Goal: Task Accomplishment & Management: Use online tool/utility

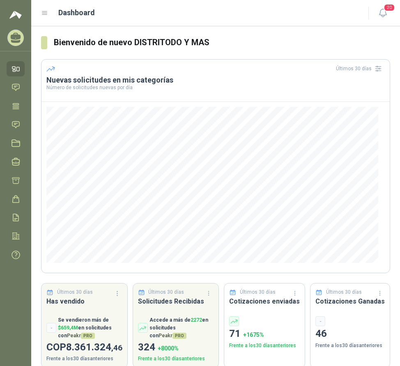
click at [48, 13] on icon at bounding box center [44, 12] width 7 height 7
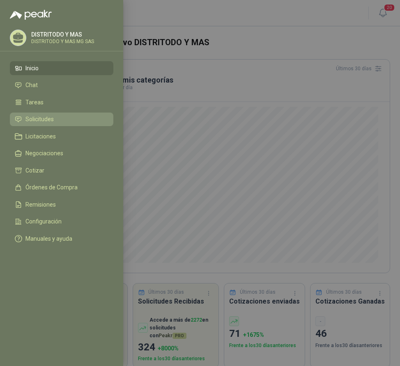
click at [55, 118] on li "Solicitudes" at bounding box center [62, 119] width 94 height 7
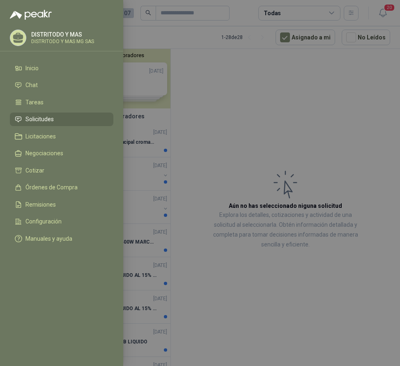
click at [196, 128] on div at bounding box center [200, 183] width 400 height 366
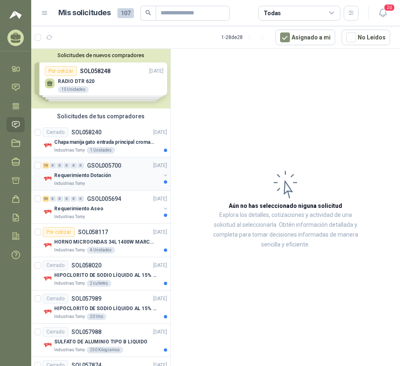
click at [106, 180] on div "Requerimiento Dotación" at bounding box center [107, 176] width 106 height 10
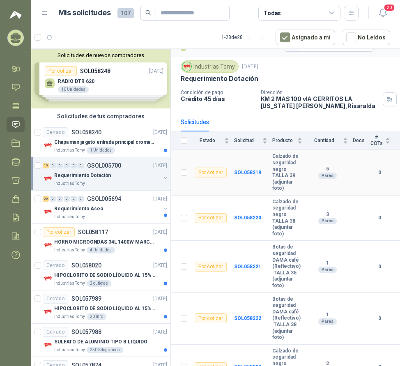
scroll to position [3, 0]
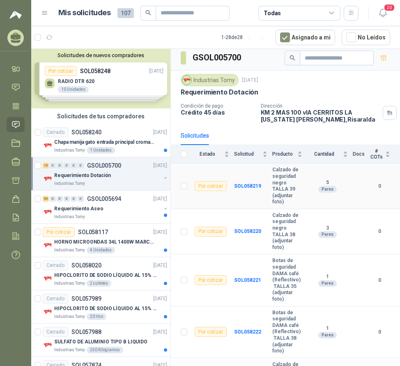
click at [281, 184] on b "Calzado de seguridad negro TALLA 39 (adjuntar foto)" at bounding box center [288, 186] width 30 height 39
click at [254, 186] on b "SOL058219" at bounding box center [247, 186] width 27 height 6
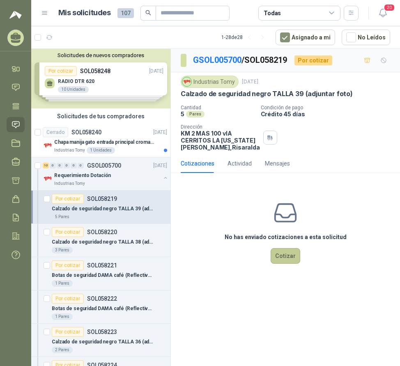
click at [279, 264] on button "Cotizar" at bounding box center [286, 256] width 30 height 16
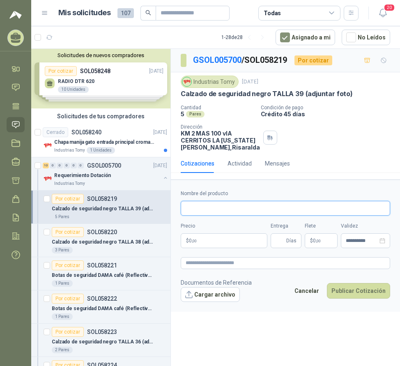
click at [198, 216] on input "Nombre del producto" at bounding box center [286, 208] width 210 height 15
click at [245, 216] on input "**********" at bounding box center [286, 208] width 210 height 15
click at [248, 214] on input "**********" at bounding box center [286, 208] width 210 height 15
type input "**********"
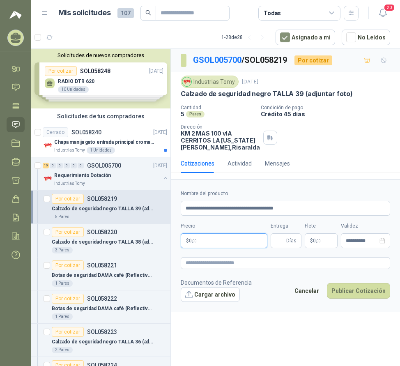
click at [227, 247] on p "$ 0 ,00" at bounding box center [224, 241] width 87 height 15
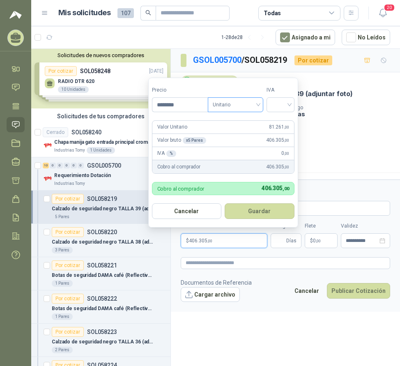
click at [253, 109] on span "Unitario" at bounding box center [236, 105] width 46 height 12
type input "********"
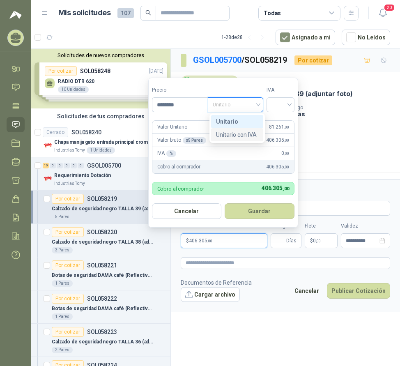
click at [251, 132] on div "Unitario con IVA" at bounding box center [237, 134] width 42 height 9
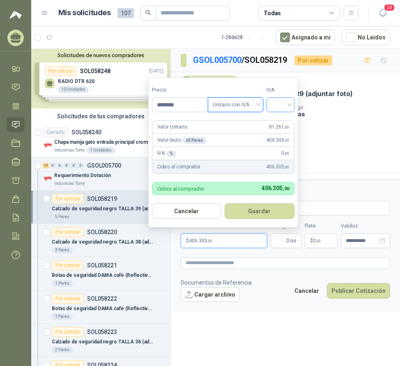
click at [284, 105] on input "search" at bounding box center [281, 104] width 18 height 12
click at [286, 118] on div "19%" at bounding box center [282, 121] width 15 height 9
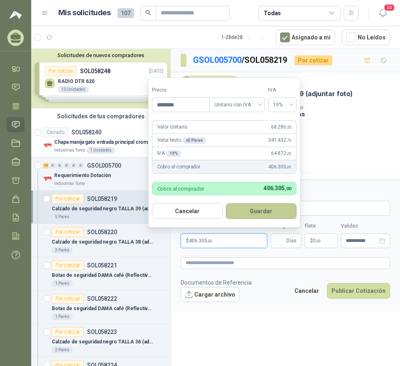
click at [264, 216] on button "Guardar" at bounding box center [261, 212] width 71 height 16
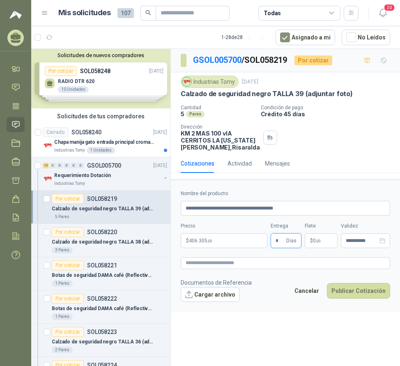
drag, startPoint x: 282, startPoint y: 248, endPoint x: 271, endPoint y: 245, distance: 12.4
click at [271, 245] on div "**********" at bounding box center [286, 219] width 210 height 58
drag, startPoint x: 282, startPoint y: 248, endPoint x: 272, endPoint y: 247, distance: 9.5
click at [272, 247] on span "* Días" at bounding box center [286, 241] width 31 height 15
drag, startPoint x: 260, startPoint y: 246, endPoint x: 252, endPoint y: 242, distance: 8.8
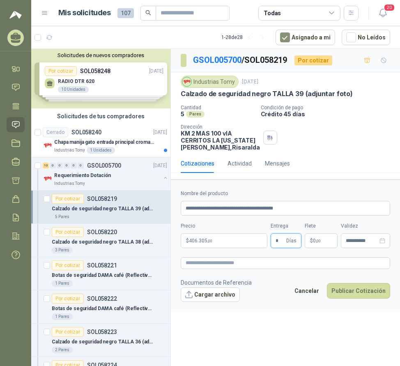
click at [256, 245] on div "**********" at bounding box center [286, 219] width 210 height 58
type input "*"
click at [214, 302] on button "Cargar archivo" at bounding box center [210, 294] width 59 height 15
click at [215, 299] on button "Cargar archivo" at bounding box center [210, 294] width 59 height 15
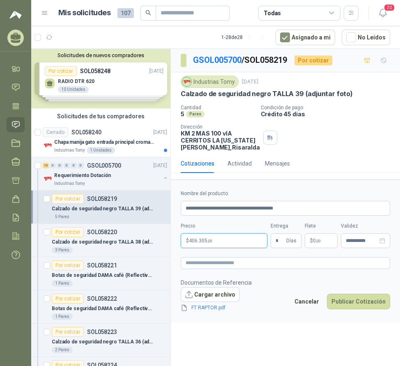
click at [208, 243] on span ",00" at bounding box center [210, 241] width 5 height 5
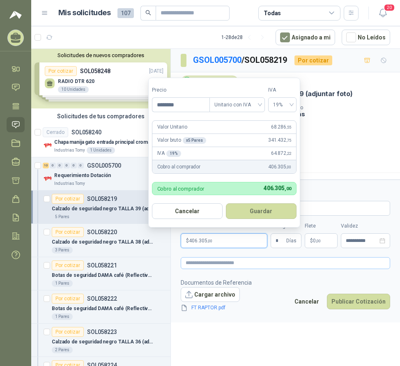
drag, startPoint x: 211, startPoint y: 250, endPoint x: 302, endPoint y: 271, distance: 93.0
click at [214, 248] on p "$ 406.305 ,00" at bounding box center [224, 241] width 87 height 15
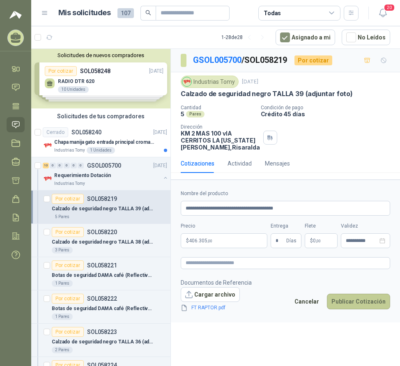
click at [350, 310] on button "Publicar Cotización" at bounding box center [358, 302] width 63 height 16
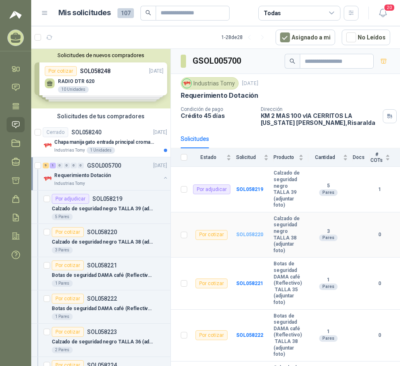
click at [248, 233] on b "SOL058220" at bounding box center [249, 235] width 27 height 6
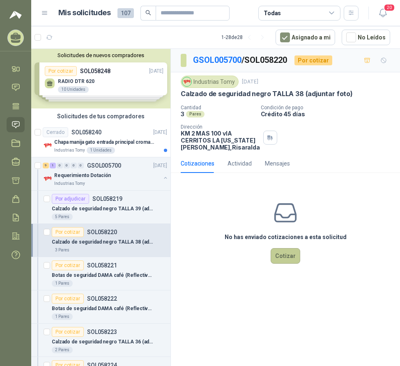
click at [289, 264] on button "Cotizar" at bounding box center [286, 256] width 30 height 16
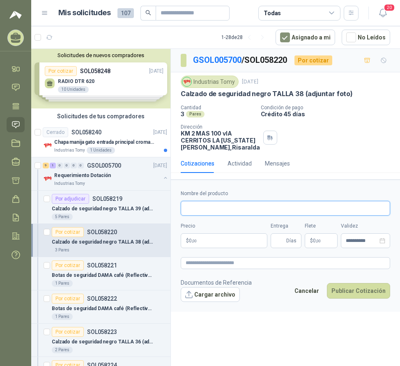
click at [197, 216] on input "Nombre del producto" at bounding box center [286, 208] width 210 height 15
click at [75, 206] on p "Calzado de seguridad negro TALLA 39 (adjuntar foto)" at bounding box center [103, 209] width 102 height 8
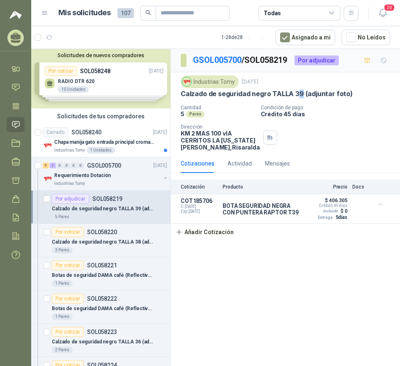
click at [299, 92] on p "Calzado de seguridad negro TALLA 39 (adjuntar foto)" at bounding box center [267, 94] width 172 height 9
click at [301, 94] on p "Calzado de seguridad negro TALLA 39 (adjuntar foto)" at bounding box center [267, 94] width 172 height 9
click at [191, 100] on div "Industrias Tomy [DATE] Calzado de seguridad negro TALLA 39 (adjuntar foto) Can…" at bounding box center [286, 113] width 210 height 75
drag, startPoint x: 183, startPoint y: 94, endPoint x: 300, endPoint y: 96, distance: 117.6
click at [300, 96] on p "Calzado de seguridad negro TALLA 39 (adjuntar foto)" at bounding box center [267, 94] width 172 height 9
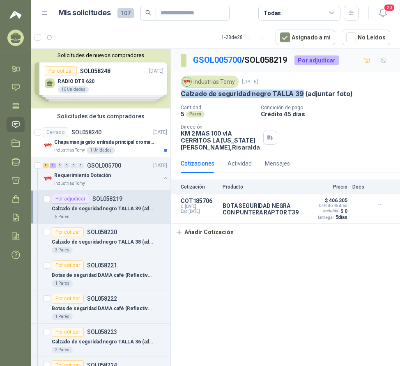
copy p "Calzado de seguridad negro TALLA 39"
click at [102, 200] on p "SOL058219" at bounding box center [108, 199] width 30 height 6
click at [98, 235] on p "SOL058220" at bounding box center [102, 232] width 30 height 6
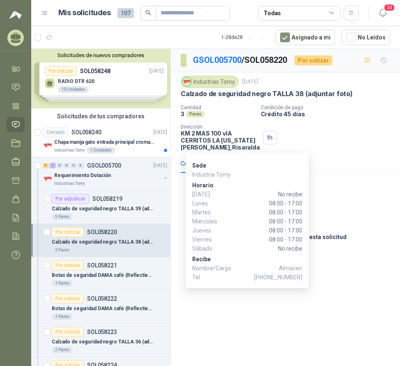
click at [332, 151] on div "Cantidad 3 Pares Condición de pago Crédito 45 días Dirección KM 2 MAS 100 vIA C…" at bounding box center [286, 128] width 210 height 46
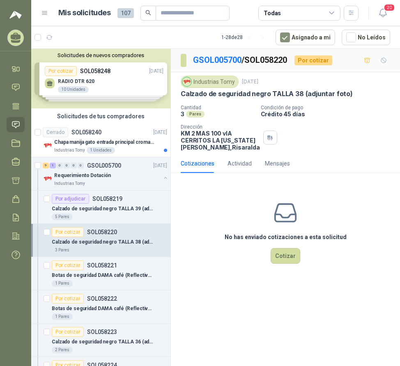
click at [353, 259] on div "No has enviado cotizaciones a esta solicitud Cotizar" at bounding box center [285, 232] width 229 height 105
click at [285, 264] on button "Cotizar" at bounding box center [286, 256] width 30 height 16
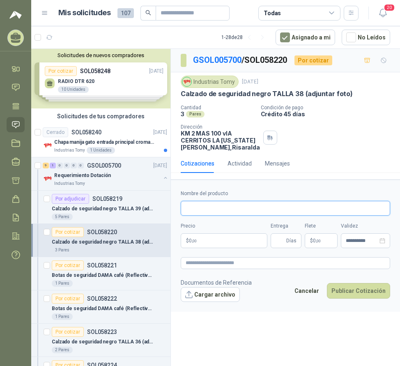
click at [217, 213] on input "Nombre del producto" at bounding box center [286, 208] width 210 height 15
paste input "**********"
drag, startPoint x: 268, startPoint y: 217, endPoint x: 285, endPoint y: 224, distance: 17.7
click at [273, 216] on input "**********" at bounding box center [286, 208] width 210 height 15
type input "**********"
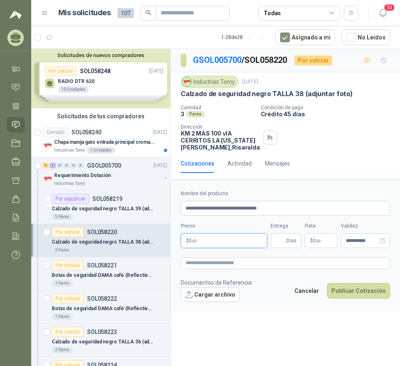
click at [207, 247] on p "$ 0 ,00" at bounding box center [224, 241] width 87 height 15
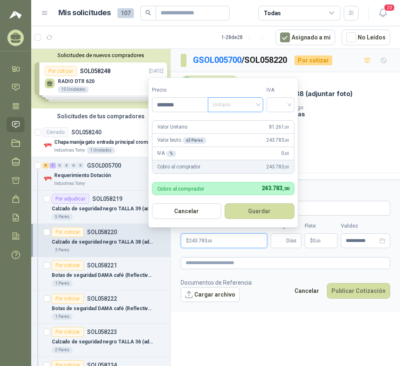
click at [231, 103] on span "Unitario" at bounding box center [236, 105] width 46 height 12
type input "********"
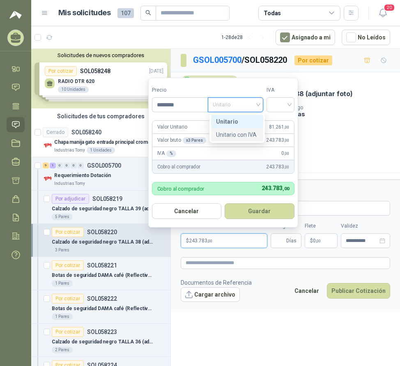
click at [248, 139] on div "Unitario con IVA" at bounding box center [237, 134] width 42 height 9
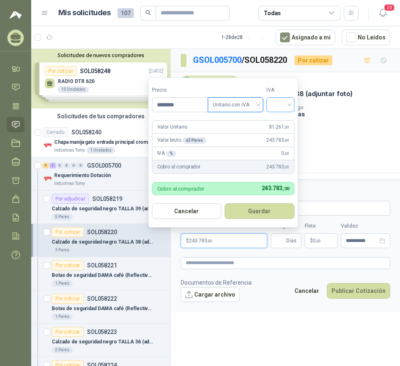
click at [282, 110] on span at bounding box center [281, 105] width 18 height 14
click at [282, 119] on div "19%" at bounding box center [282, 121] width 15 height 9
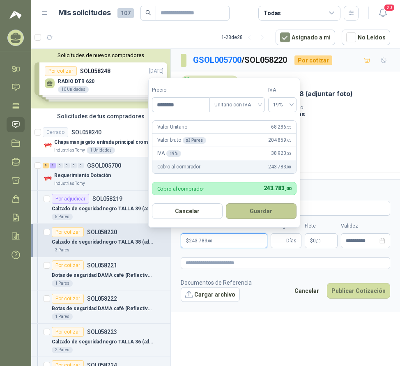
click at [266, 213] on button "Guardar" at bounding box center [261, 212] width 71 height 16
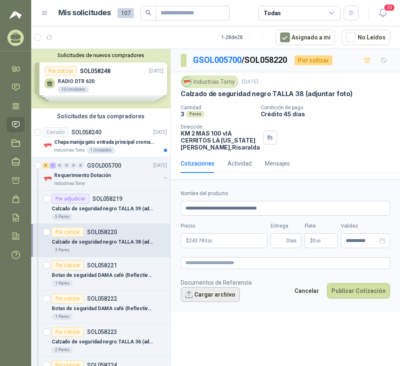
click at [212, 302] on button "Cargar archivo" at bounding box center [210, 294] width 59 height 15
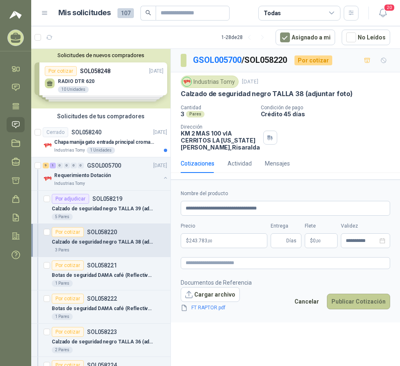
click at [351, 310] on button "Publicar Cotización" at bounding box center [358, 302] width 63 height 16
type input "*"
click at [367, 308] on button "Publicar Cotización" at bounding box center [358, 302] width 63 height 16
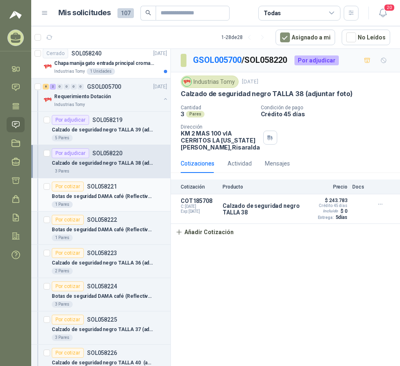
scroll to position [82, 0]
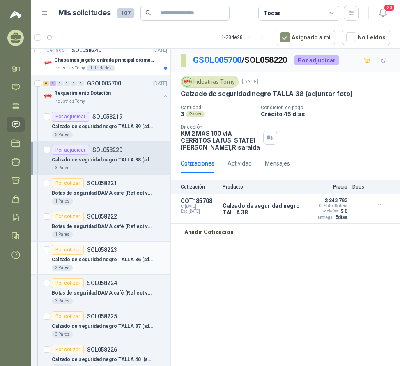
click at [104, 258] on p "Calzado de seguridad negro TALLA 36 (adjuntar foto)" at bounding box center [103, 260] width 102 height 8
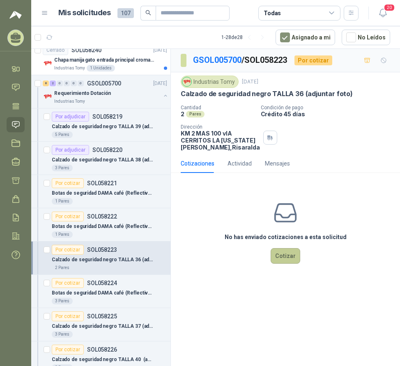
click at [285, 262] on button "Cotizar" at bounding box center [286, 256] width 30 height 16
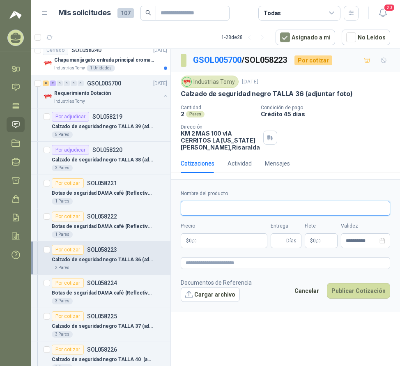
click at [201, 213] on input "Nombre del producto" at bounding box center [286, 208] width 210 height 15
paste input "**********"
drag, startPoint x: 266, startPoint y: 214, endPoint x: 278, endPoint y: 218, distance: 13.0
click at [277, 216] on input "**********" at bounding box center [286, 208] width 210 height 15
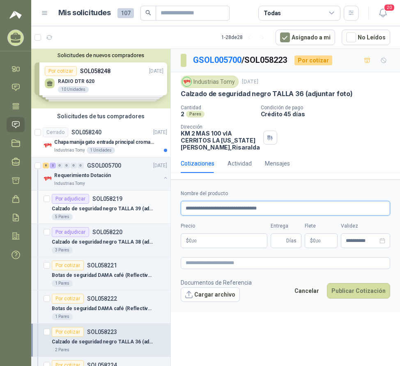
type input "**********"
click at [104, 196] on p "SOL058219" at bounding box center [108, 199] width 30 height 6
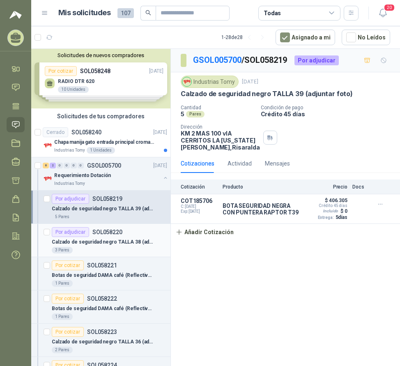
click at [106, 231] on p "SOL058220" at bounding box center [108, 232] width 30 height 6
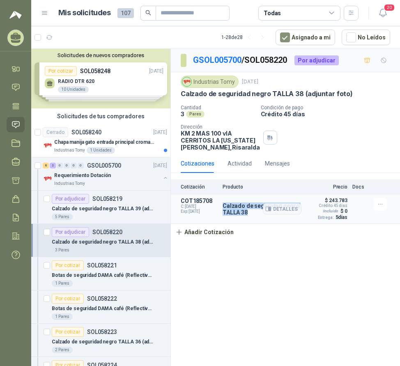
drag, startPoint x: 247, startPoint y: 220, endPoint x: 223, endPoint y: 213, distance: 25.9
click at [223, 213] on p "Calzado de seguridad negro TALLA 38" at bounding box center [262, 209] width 79 height 13
click at [226, 220] on div "Calzado de seguridad negro TALLA 38 Detalles" at bounding box center [262, 209] width 79 height 23
click at [122, 212] on p "Calzado de seguridad negro TALLA 39 (adjuntar foto)" at bounding box center [103, 209] width 102 height 8
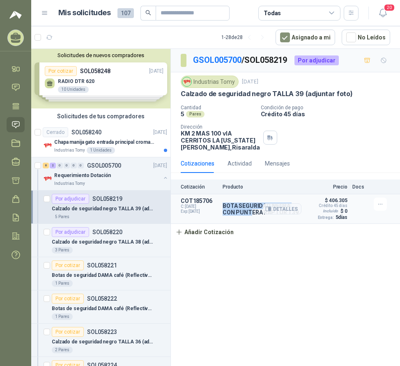
drag, startPoint x: 223, startPoint y: 213, endPoint x: 244, endPoint y: 229, distance: 26.1
click at [245, 220] on div "BOTA SEGURIDAD NEGRA CON PUNTERA RAPTOR T39 Detalles" at bounding box center [262, 209] width 79 height 23
click at [252, 241] on div "Cotización Producto Precio Flete Entrega Docs COT185706 C: [DATE] Exp: [DATE] B…" at bounding box center [285, 210] width 229 height 61
drag, startPoint x: 224, startPoint y: 211, endPoint x: 278, endPoint y: 219, distance: 55.2
click at [278, 216] on div "BOTA SEGURIDAD NEGRA CON PUNTERA RAPTOR T39 Detalles" at bounding box center [262, 209] width 79 height 13
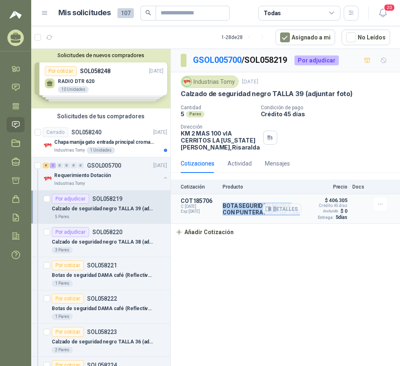
copy div "BOTA SEGURIDAD NEGRA CON PUNTERA RAPTOR T39 D"
click at [107, 231] on p "SOL058220" at bounding box center [108, 232] width 30 height 6
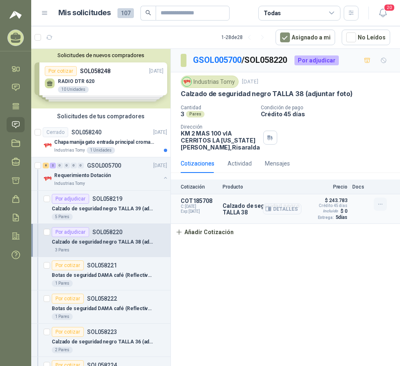
click at [382, 208] on icon "button" at bounding box center [380, 204] width 7 height 7
click at [352, 176] on button "Editar" at bounding box center [364, 178] width 66 height 13
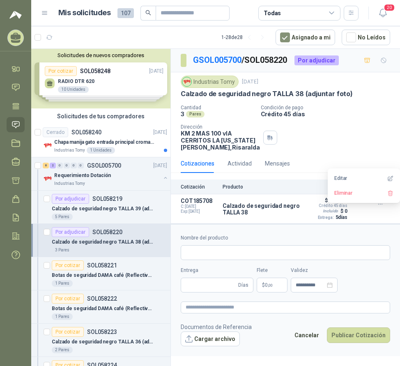
type input "**********"
type input "*"
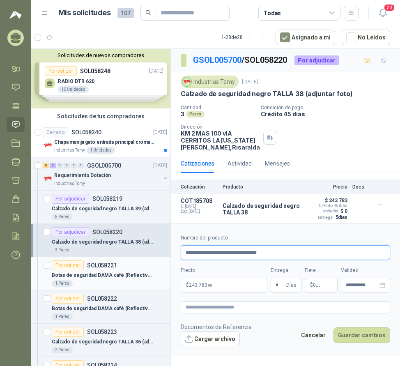
drag, startPoint x: 271, startPoint y: 261, endPoint x: 158, endPoint y: 261, distance: 113.1
click at [158, 261] on div "Solicitudes de nuevos compradores Por cotizar SOL058248 [DATE] RADIO DTR 620 10…" at bounding box center [215, 209] width 369 height 321
paste input "**********"
drag, startPoint x: 317, startPoint y: 262, endPoint x: 303, endPoint y: 261, distance: 14.4
click at [303, 260] on input "**********" at bounding box center [286, 252] width 210 height 15
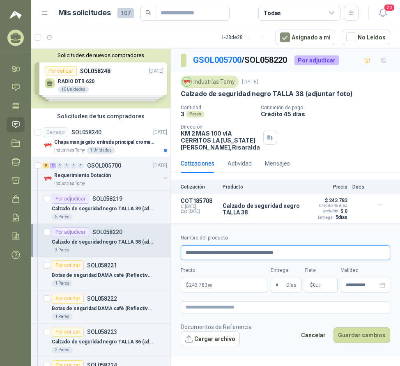
drag, startPoint x: 305, startPoint y: 260, endPoint x: 166, endPoint y: 260, distance: 139.8
click at [166, 260] on div "Solicitudes de nuevos compradores Por cotizar SOL058248 [DATE] RADIO DTR 620 10…" at bounding box center [215, 209] width 369 height 321
type input "**********"
click at [359, 343] on button "Guardar cambios" at bounding box center [362, 336] width 57 height 16
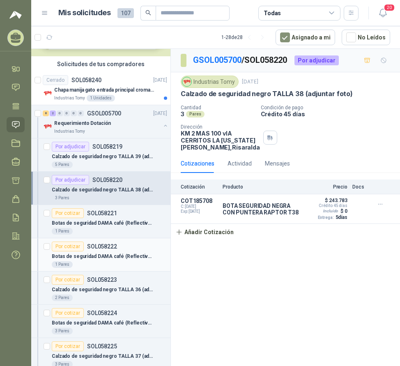
scroll to position [82, 0]
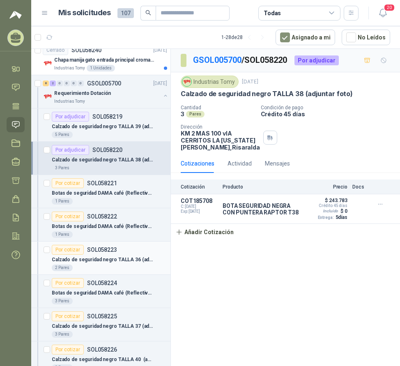
click at [112, 259] on p "Calzado de seguridad negro TALLA 36 (adjuntar foto)" at bounding box center [103, 260] width 102 height 8
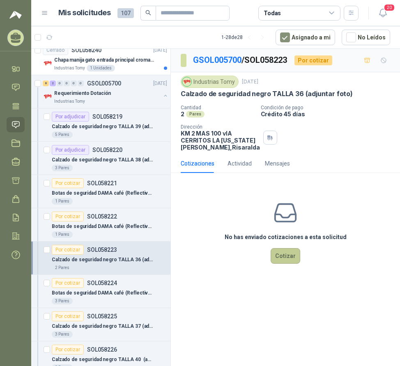
click at [282, 263] on button "Cotizar" at bounding box center [286, 256] width 30 height 16
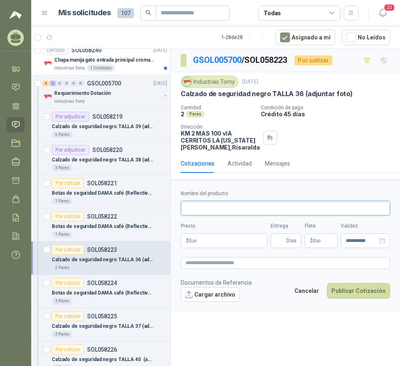
click at [225, 216] on input "Nombre del producto" at bounding box center [286, 208] width 210 height 15
paste input "**********"
type input "**********"
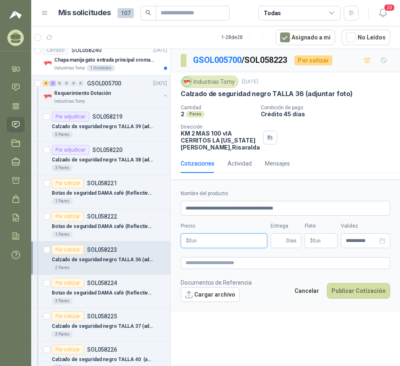
click at [230, 248] on p "$ 0 ,00" at bounding box center [224, 241] width 87 height 15
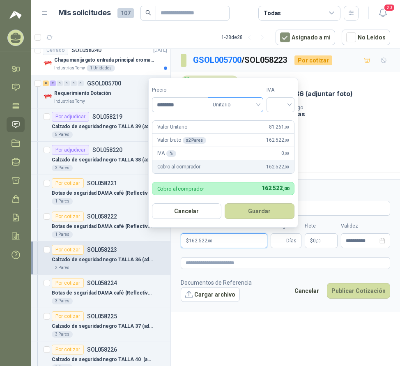
click at [236, 104] on span "Unitario" at bounding box center [236, 105] width 46 height 12
type input "********"
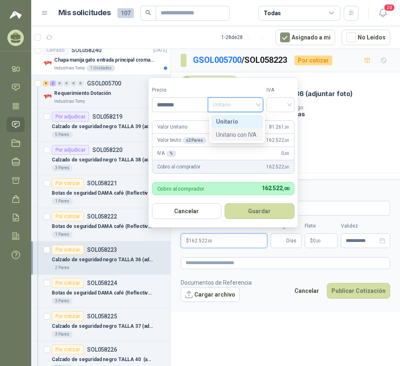
click at [241, 132] on div "Unitario con IVA" at bounding box center [237, 134] width 42 height 9
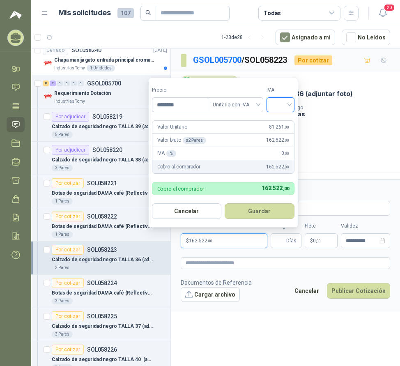
drag, startPoint x: 283, startPoint y: 105, endPoint x: 282, endPoint y: 121, distance: 16.0
click at [283, 106] on input "search" at bounding box center [281, 104] width 18 height 12
click at [282, 123] on div "19%" at bounding box center [282, 121] width 15 height 9
drag, startPoint x: 266, startPoint y: 208, endPoint x: 300, endPoint y: 241, distance: 46.5
click at [267, 209] on button "Guardar" at bounding box center [261, 212] width 71 height 16
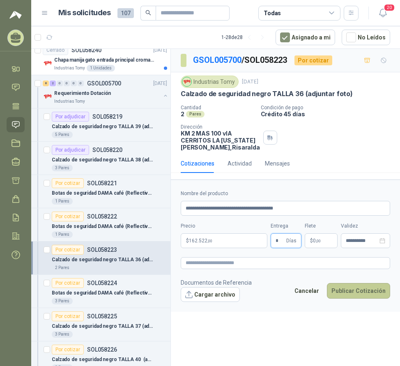
type input "*"
click at [364, 296] on button "Publicar Cotización" at bounding box center [358, 291] width 63 height 16
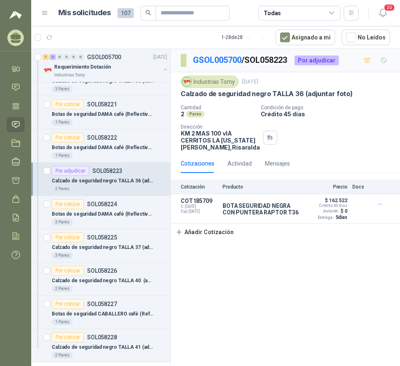
scroll to position [164, 0]
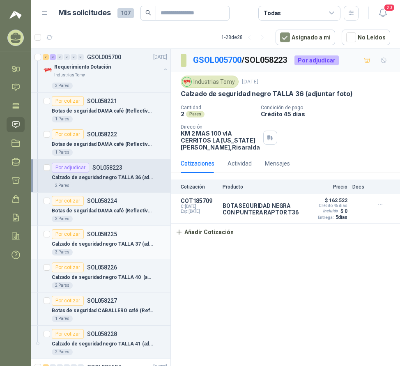
click at [109, 242] on p "Calzado de seguridad negro TALLA 37 (adjuntar foto)" at bounding box center [103, 245] width 102 height 8
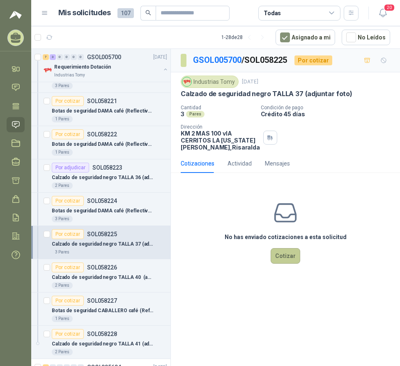
click at [286, 259] on button "Cotizar" at bounding box center [286, 256] width 30 height 16
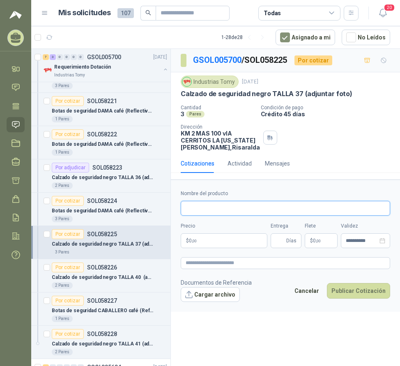
click at [211, 212] on input "Nombre del producto" at bounding box center [286, 208] width 210 height 15
paste input "**********"
type input "**********"
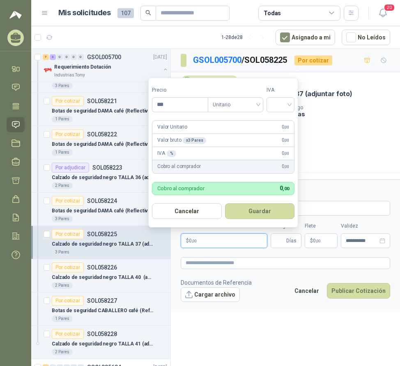
click at [241, 248] on p "$ 0 ,00" at bounding box center [224, 241] width 87 height 15
click at [229, 106] on span "Unitario" at bounding box center [236, 105] width 46 height 12
type input "********"
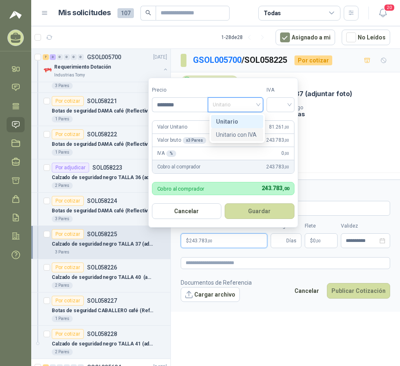
click at [245, 135] on div "Unitario con IVA" at bounding box center [237, 134] width 42 height 9
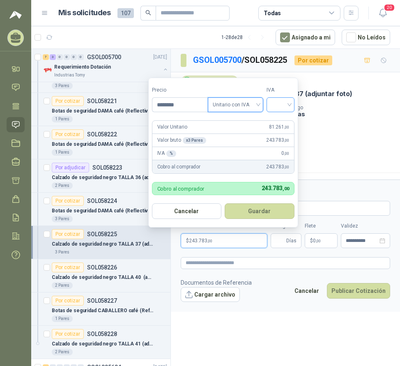
click at [275, 104] on input "search" at bounding box center [281, 104] width 18 height 12
click at [284, 121] on div "19%" at bounding box center [282, 121] width 15 height 9
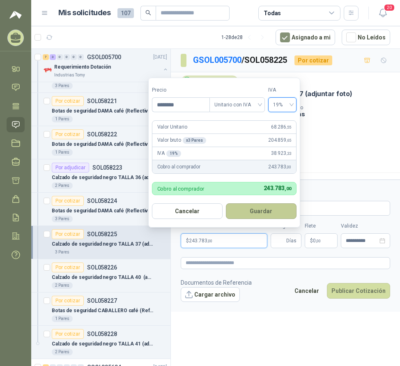
click at [276, 214] on button "Guardar" at bounding box center [261, 212] width 71 height 16
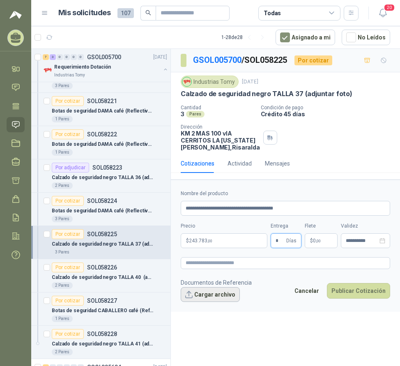
type input "*"
click at [206, 302] on button "Cargar archivo" at bounding box center [210, 294] width 59 height 15
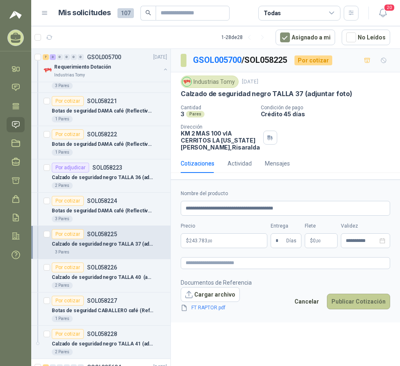
click at [357, 310] on button "Publicar Cotización" at bounding box center [358, 302] width 63 height 16
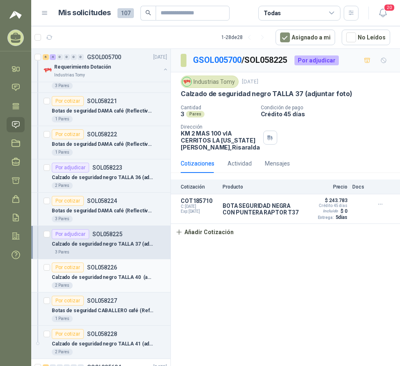
click at [102, 273] on div "Calzado de seguridad negro TALLA 40 (adjuntar foto)" at bounding box center [110, 278] width 116 height 10
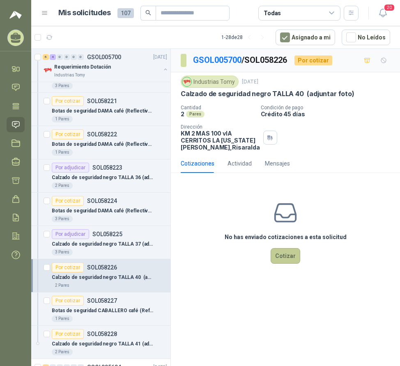
click at [282, 264] on button "Cotizar" at bounding box center [286, 256] width 30 height 16
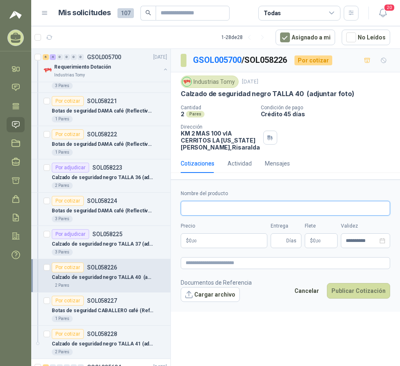
click at [228, 216] on input "Nombre del producto" at bounding box center [286, 208] width 210 height 15
paste input "**********"
drag, startPoint x: 299, startPoint y: 217, endPoint x: 327, endPoint y: 227, distance: 29.4
click at [327, 227] on div "**********" at bounding box center [286, 219] width 210 height 58
type input "**********"
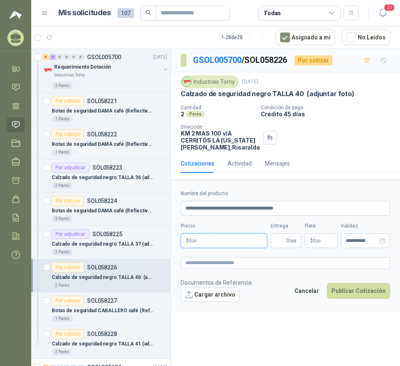
click at [203, 248] on p "$ 0 ,00" at bounding box center [224, 241] width 87 height 15
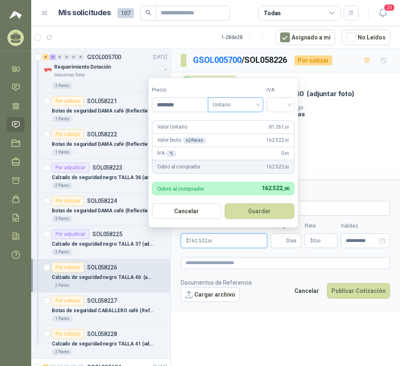
type input "********"
click at [230, 98] on input "search" at bounding box center [236, 104] width 46 height 12
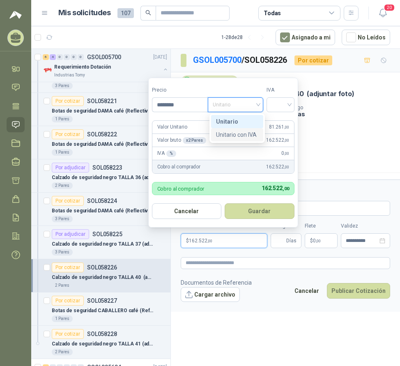
click at [249, 135] on div "Unitario con IVA" at bounding box center [237, 134] width 42 height 9
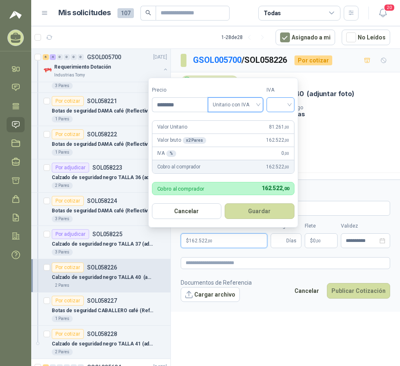
click at [282, 111] on span at bounding box center [281, 105] width 18 height 14
click at [283, 122] on div "19%" at bounding box center [282, 121] width 15 height 9
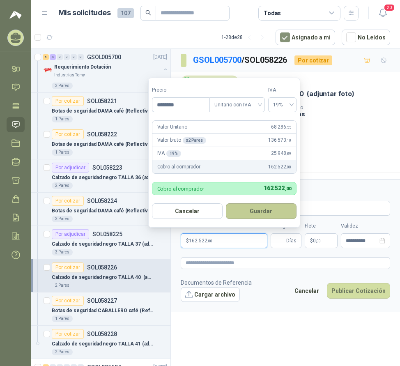
click at [259, 206] on button "Guardar" at bounding box center [261, 212] width 71 height 16
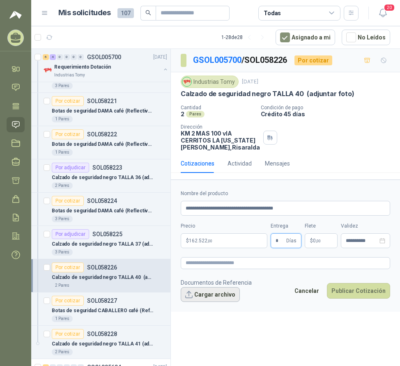
type input "*"
click at [219, 301] on button "Cargar archivo" at bounding box center [210, 294] width 59 height 15
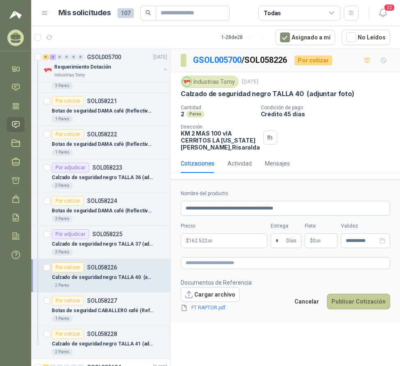
click at [344, 305] on button "Publicar Cotización" at bounding box center [358, 302] width 63 height 16
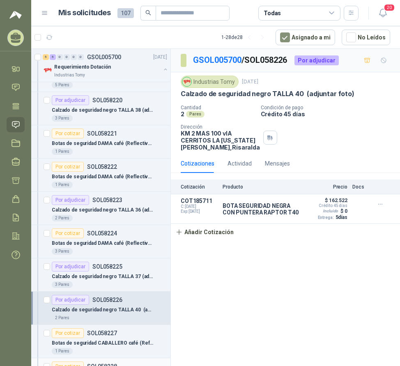
scroll to position [123, 0]
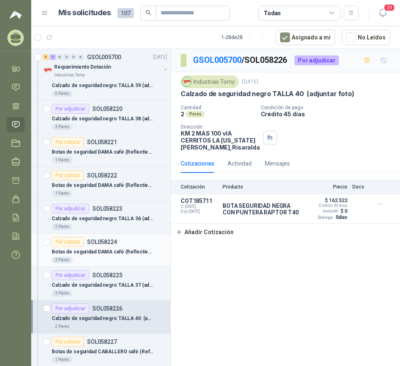
click at [102, 252] on p "Botas de seguridad DAMA café (Reflectivo) TALLA 36 (adjuntar foto)" at bounding box center [103, 252] width 102 height 8
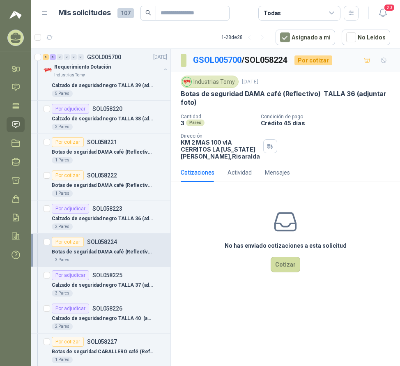
click at [317, 158] on div "Cantidad 3 Pares Condición de pago Crédito 45 días Dirección KM 2 MAS 100 vIA C…" at bounding box center [286, 137] width 210 height 46
click at [193, 227] on div "No has enviado cotizaciones a esta solicitud Cotizar" at bounding box center [285, 241] width 229 height 105
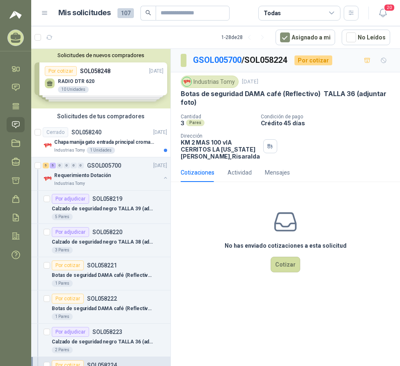
click at [200, 213] on div "No has enviado cotizaciones a esta solicitud Cotizar" at bounding box center [285, 241] width 229 height 105
click at [183, 251] on div "No has enviado cotizaciones a esta solicitud Cotizar" at bounding box center [285, 241] width 229 height 105
click at [291, 273] on button "Cotizar" at bounding box center [286, 265] width 30 height 16
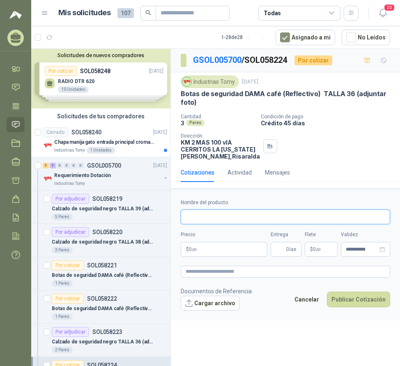
click at [235, 218] on input "Nombre del producto" at bounding box center [286, 217] width 210 height 15
click at [305, 224] on input "**********" at bounding box center [286, 217] width 210 height 15
click at [303, 223] on input "**********" at bounding box center [286, 217] width 210 height 15
drag, startPoint x: 285, startPoint y: 222, endPoint x: 184, endPoint y: 219, distance: 101.2
click at [184, 219] on input "**********" at bounding box center [286, 217] width 210 height 15
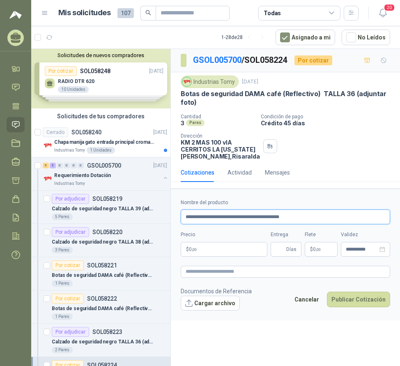
type input "**********"
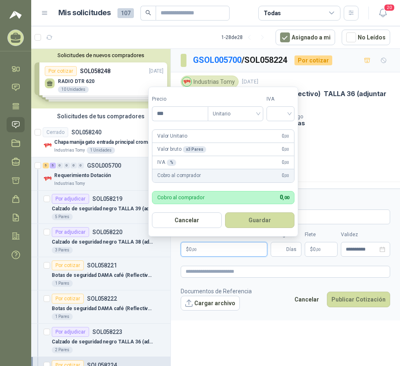
click at [217, 257] on p "$ 0 ,00" at bounding box center [224, 249] width 87 height 15
click at [230, 116] on span "Unitario" at bounding box center [236, 113] width 46 height 12
type input "*********"
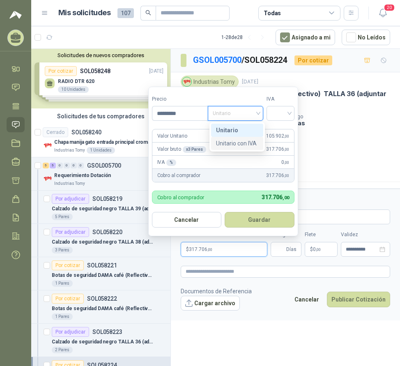
click at [241, 143] on div "Unitario con IVA" at bounding box center [237, 143] width 42 height 9
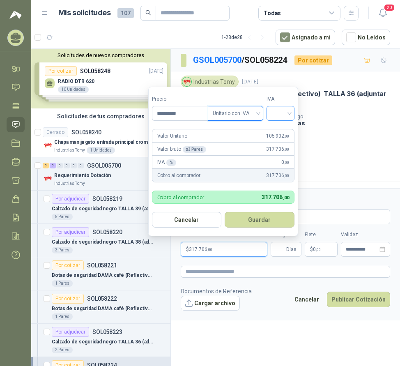
click at [284, 116] on input "search" at bounding box center [281, 112] width 18 height 12
click at [284, 129] on div "19%" at bounding box center [282, 130] width 15 height 9
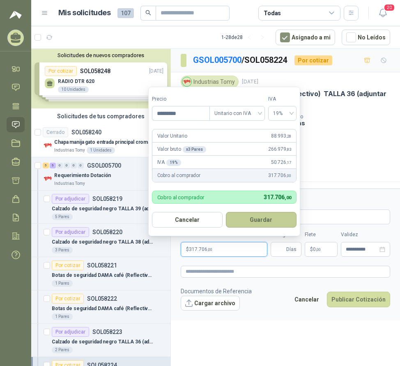
click at [272, 217] on button "Guardar" at bounding box center [261, 220] width 71 height 16
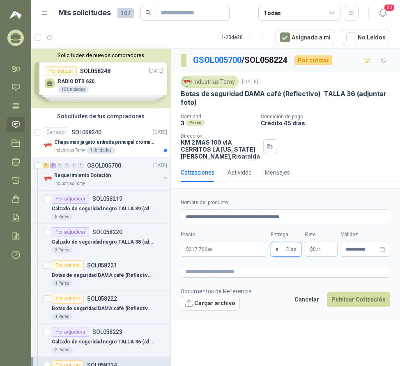
type input "*"
click at [255, 308] on footer "Documentos de Referencia Cargar archivo Cancelar Publicar Cotización" at bounding box center [286, 299] width 210 height 24
click at [218, 311] on button "Cargar archivo" at bounding box center [210, 303] width 59 height 15
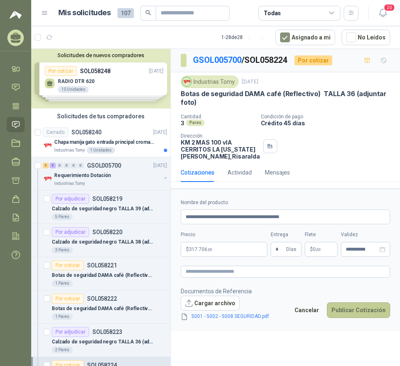
click at [361, 318] on button "Publicar Cotización" at bounding box center [358, 311] width 63 height 16
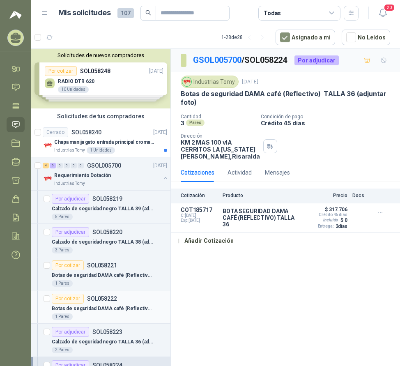
click at [110, 304] on div "Botas de seguridad DAMA café (Reflectivo) TALLA 38 (adjuntar foto)" at bounding box center [110, 309] width 116 height 10
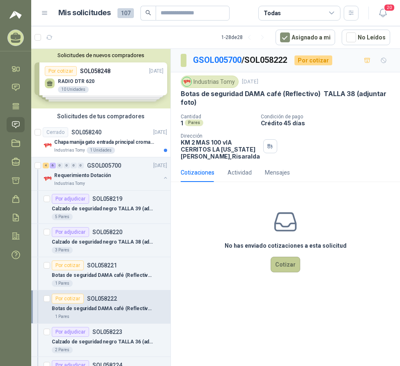
click at [282, 273] on button "Cotizar" at bounding box center [286, 265] width 30 height 16
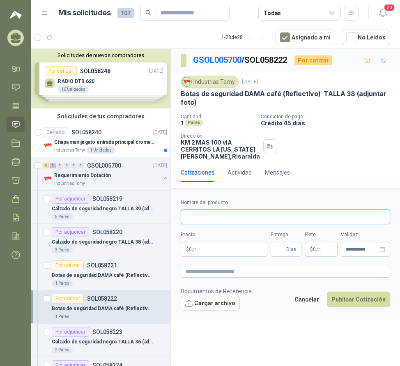
click at [230, 224] on input "Nombre del producto" at bounding box center [286, 217] width 210 height 15
paste input "**********"
drag, startPoint x: 302, startPoint y: 221, endPoint x: 185, endPoint y: 223, distance: 116.8
click at [185, 223] on input "**********" at bounding box center [286, 217] width 210 height 15
type input "**********"
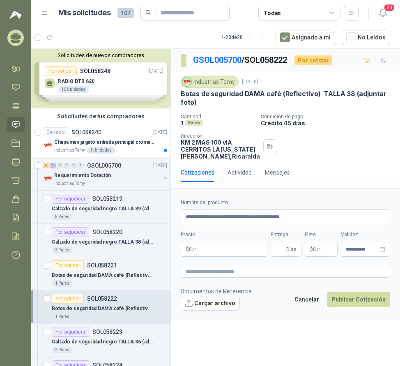
click at [223, 257] on p "$ 0 ,00" at bounding box center [224, 249] width 87 height 15
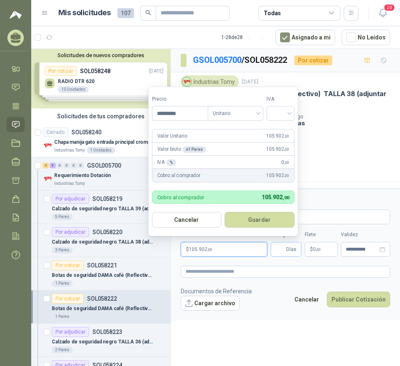
type input "*********"
click at [276, 257] on input "Entrega" at bounding box center [280, 250] width 9 height 14
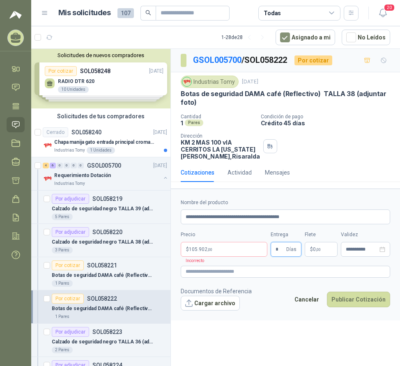
type input "*"
click at [215, 256] on p "$ 105.902 ,00" at bounding box center [224, 249] width 87 height 15
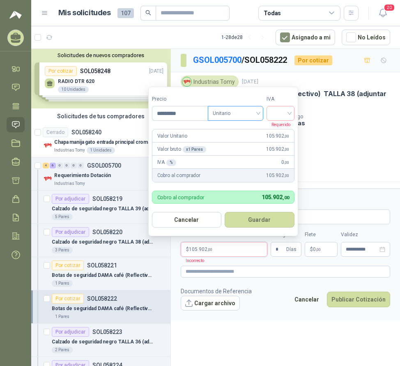
drag, startPoint x: 238, startPoint y: 114, endPoint x: 238, endPoint y: 118, distance: 4.1
click at [238, 116] on span "Unitario" at bounding box center [236, 113] width 46 height 12
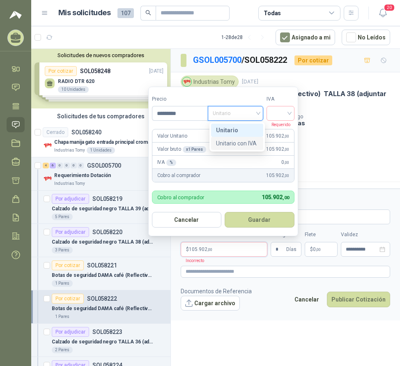
click at [236, 144] on div "Unitario con IVA" at bounding box center [237, 143] width 42 height 9
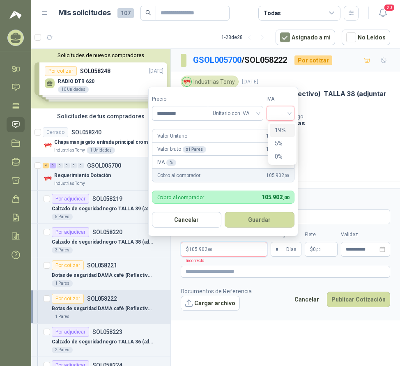
click at [288, 116] on input "search" at bounding box center [281, 112] width 18 height 12
click at [285, 126] on div "19%" at bounding box center [282, 130] width 15 height 9
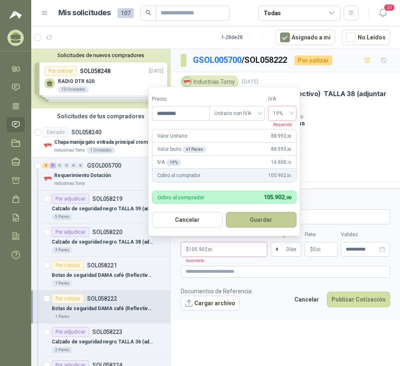
click at [259, 218] on button "Guardar" at bounding box center [261, 220] width 71 height 16
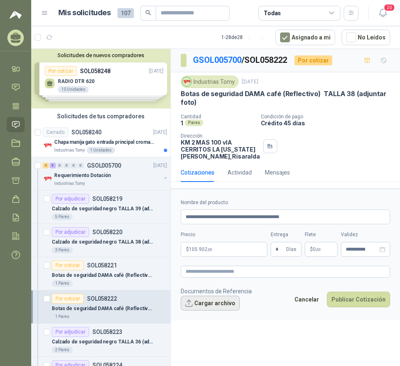
click at [211, 311] on button "Cargar archivo" at bounding box center [210, 303] width 59 height 15
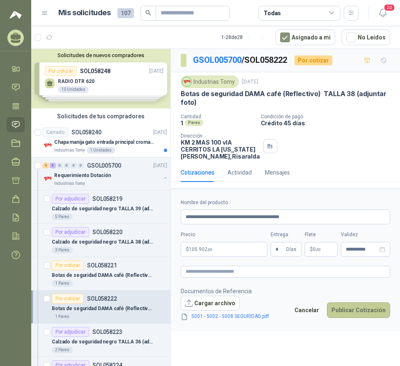
click at [352, 318] on button "Publicar Cotización" at bounding box center [358, 311] width 63 height 16
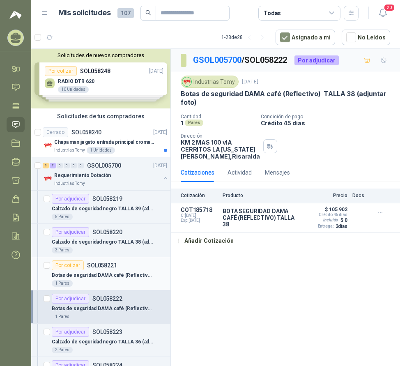
click at [105, 271] on div "Botas de seguridad DAMA café (Reflectivo) TALLA 35 (adjuntar foto)" at bounding box center [110, 276] width 116 height 10
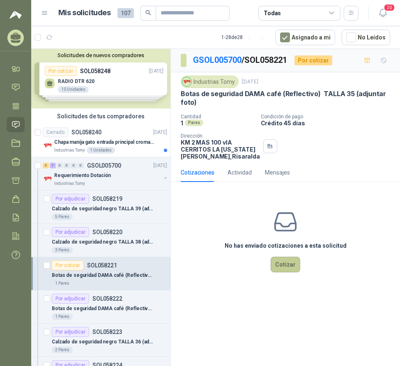
click at [282, 270] on button "Cotizar" at bounding box center [286, 265] width 30 height 16
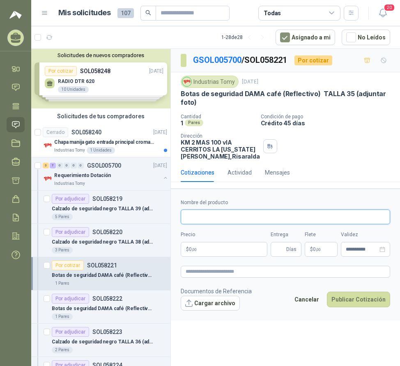
drag, startPoint x: 191, startPoint y: 222, endPoint x: 205, endPoint y: 229, distance: 15.3
click at [191, 222] on input "Nombre del producto" at bounding box center [286, 217] width 210 height 15
paste input "**********"
type input "**********"
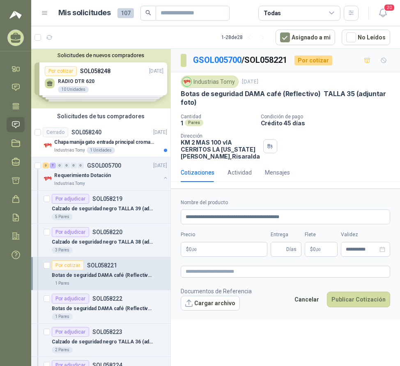
click at [217, 257] on p "$ 0 ,00" at bounding box center [224, 249] width 87 height 15
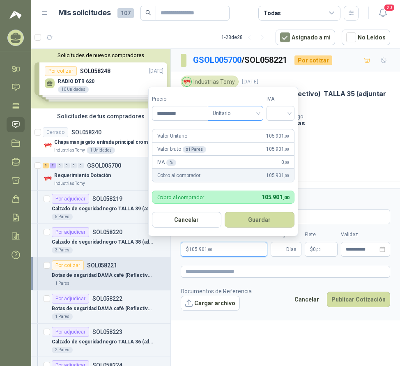
type input "*********"
drag, startPoint x: 253, startPoint y: 106, endPoint x: 252, endPoint y: 113, distance: 6.7
click at [254, 106] on input "search" at bounding box center [236, 112] width 46 height 12
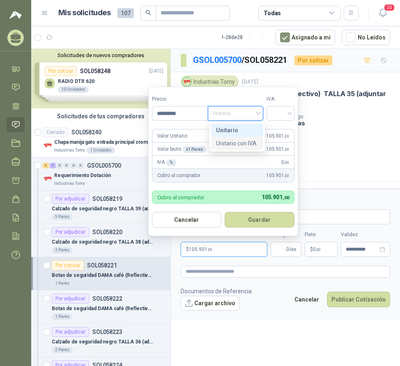
click at [245, 143] on div "Unitario con IVA" at bounding box center [237, 143] width 42 height 9
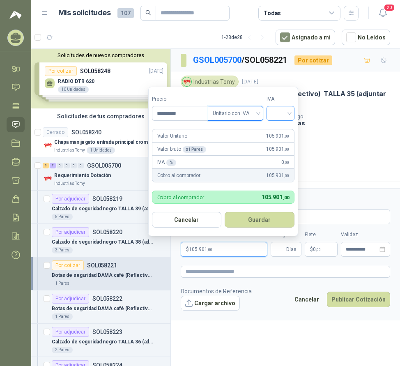
click at [285, 111] on input "search" at bounding box center [281, 112] width 18 height 12
click at [284, 128] on div "19%" at bounding box center [282, 130] width 15 height 9
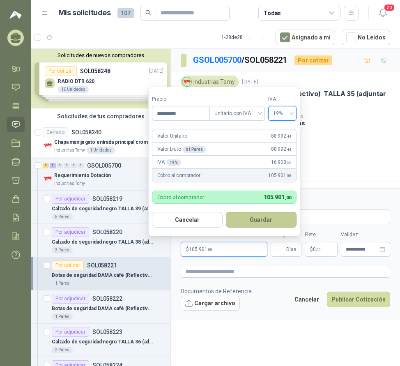
click at [258, 223] on button "Guardar" at bounding box center [261, 220] width 71 height 16
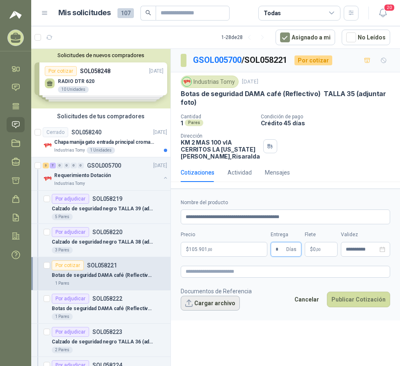
type input "*"
click at [208, 311] on button "Cargar archivo" at bounding box center [210, 303] width 59 height 15
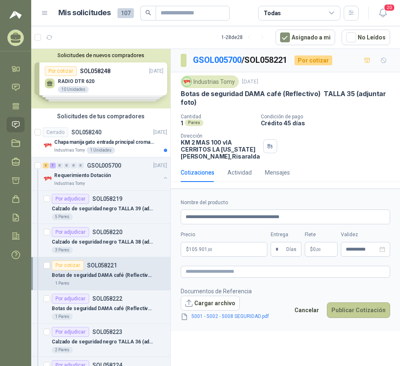
click at [357, 317] on button "Publicar Cotización" at bounding box center [358, 311] width 63 height 16
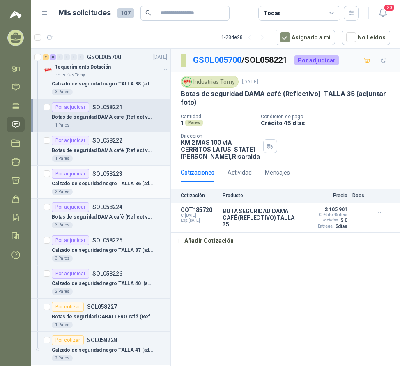
scroll to position [206, 0]
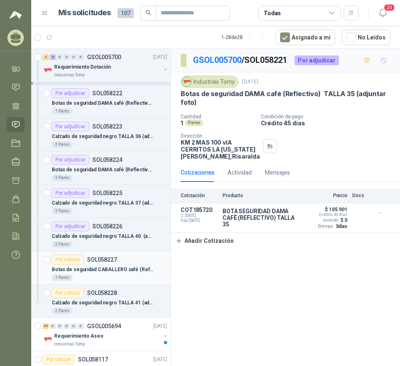
click at [118, 267] on p "Botas de seguridad CABALLERO café (Reflectivo) Ref. 5008 TALLA 39 (adjuntar fot…" at bounding box center [103, 270] width 102 height 8
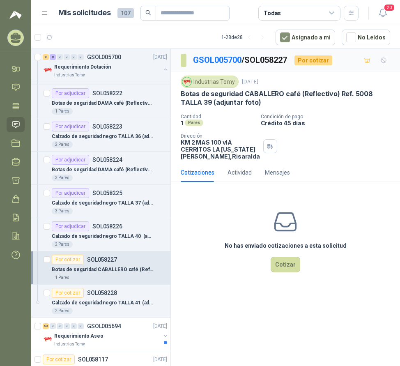
click at [190, 275] on div "No has enviado cotizaciones a esta solicitud Cotizar" at bounding box center [285, 241] width 229 height 105
click at [290, 270] on button "Cotizar" at bounding box center [286, 265] width 30 height 16
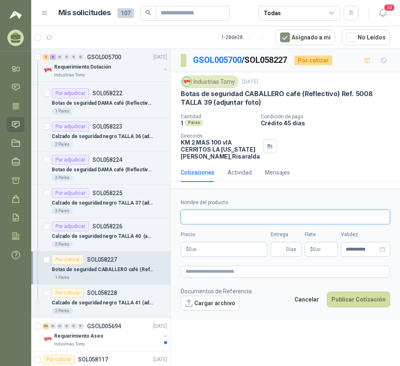
click at [241, 224] on input "Nombre del producto" at bounding box center [286, 217] width 210 height 15
paste input "**********"
drag, startPoint x: 240, startPoint y: 224, endPoint x: 227, endPoint y: 222, distance: 12.9
click at [227, 222] on input "**********" at bounding box center [286, 217] width 210 height 15
click at [319, 222] on input "**********" at bounding box center [286, 217] width 210 height 15
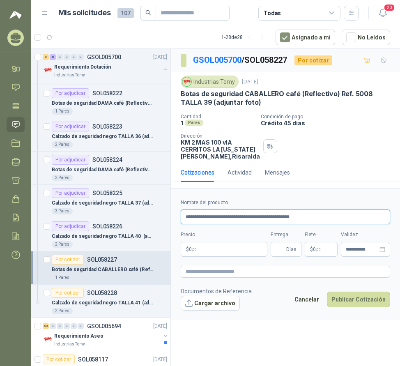
type input "**********"
click at [214, 257] on p "$ 0 ,00" at bounding box center [224, 249] width 87 height 15
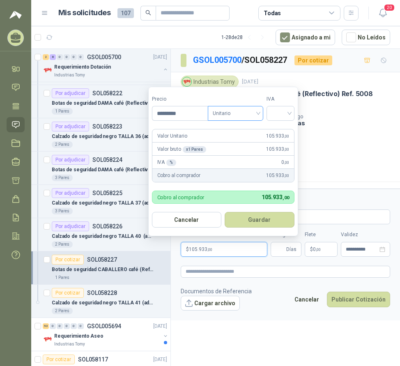
click at [238, 108] on span "Unitario" at bounding box center [236, 113] width 46 height 12
type input "*********"
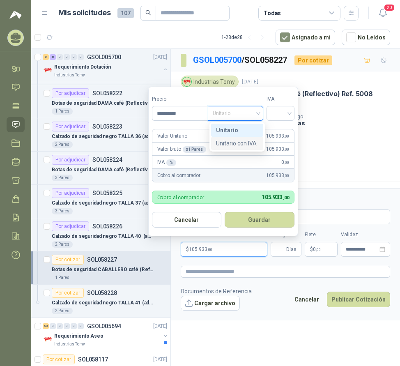
click at [245, 143] on div "Unitario con IVA" at bounding box center [237, 143] width 42 height 9
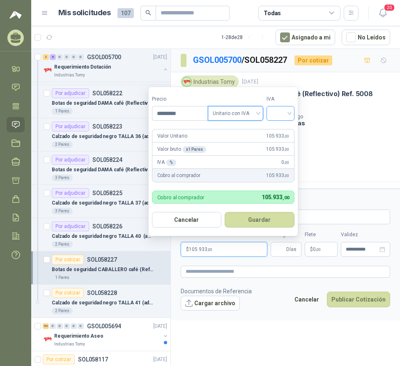
click at [288, 113] on input "search" at bounding box center [281, 112] width 18 height 12
click at [284, 130] on div "19%" at bounding box center [282, 130] width 15 height 9
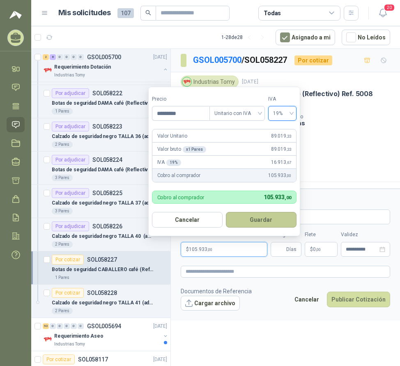
click at [253, 219] on button "Guardar" at bounding box center [261, 220] width 71 height 16
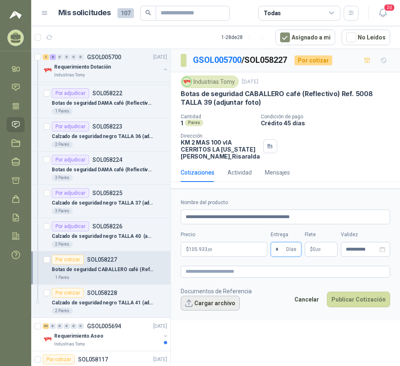
type input "*"
click at [209, 310] on button "Cargar archivo" at bounding box center [210, 303] width 59 height 15
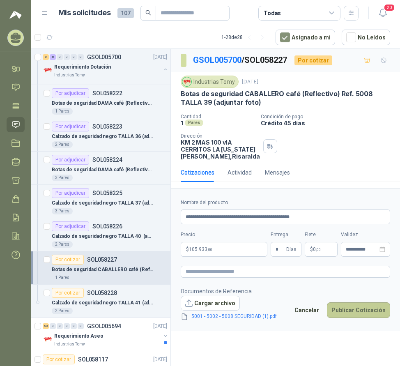
click at [351, 318] on button "Publicar Cotización" at bounding box center [358, 311] width 63 height 16
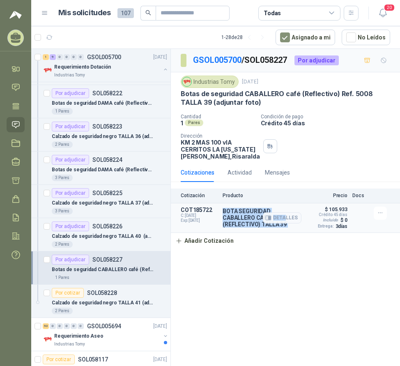
drag, startPoint x: 287, startPoint y: 232, endPoint x: 223, endPoint y: 218, distance: 66.1
click at [223, 218] on div "BOTA SEGURIDAD CABALLERO CAFÉ (REFLECTIVO) TALLA 39 Detalles" at bounding box center [262, 218] width 79 height 20
copy div "BOTA SEGURIDAD CABALLERO CAFÉ (REFLECTIVO) TALLA 39 Deta"
click at [106, 305] on p "Calzado de seguridad negro TALLA 41 (adjuntar foto)" at bounding box center [103, 303] width 102 height 8
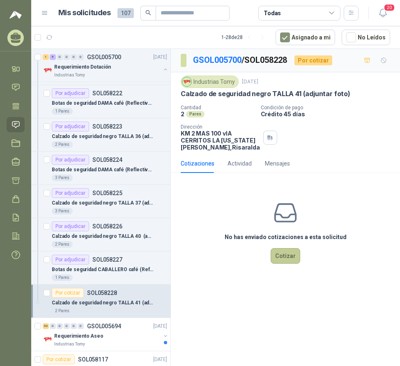
click at [281, 263] on button "Cotizar" at bounding box center [286, 256] width 30 height 16
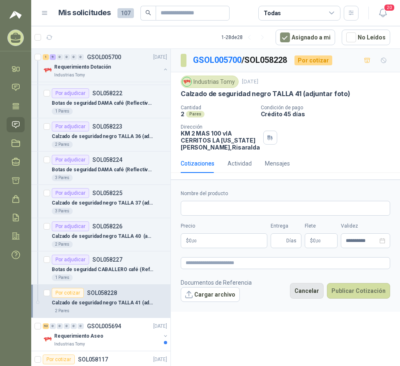
click at [309, 299] on button "Cancelar" at bounding box center [307, 291] width 34 height 16
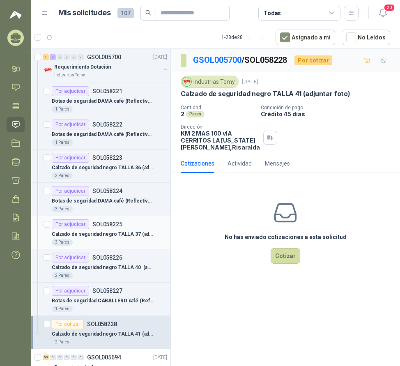
scroll to position [123, 0]
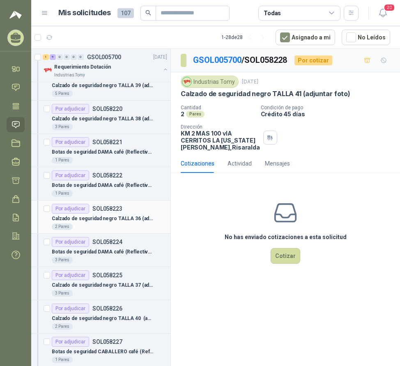
click at [124, 220] on p "Calzado de seguridad negro TALLA 36 (adjuntar foto)" at bounding box center [103, 219] width 102 height 8
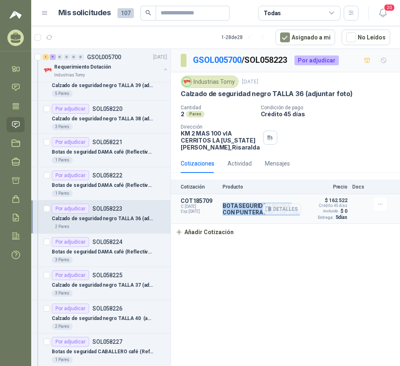
drag, startPoint x: 222, startPoint y: 212, endPoint x: 266, endPoint y: 225, distance: 46.8
click at [266, 224] on article "COT185709 C: [DATE] Exp: [DATE] BOTA SEGURIDAD NEGRA CON PUNTERA RAPTOR T36 Det…" at bounding box center [285, 209] width 229 height 30
copy div "BOTA SEGURIDAD NEGRA CON PUNTERA RAPTOR T36"
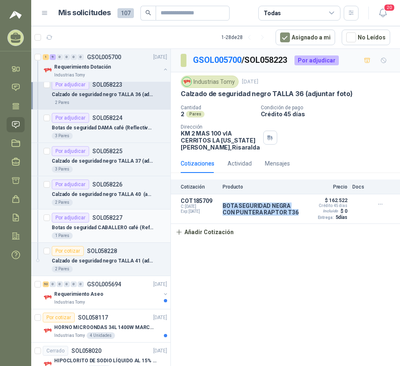
scroll to position [247, 0]
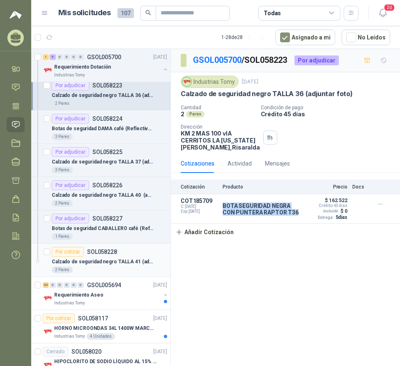
click at [99, 259] on p "Calzado de seguridad negro TALLA 41 (adjuntar foto)" at bounding box center [103, 262] width 102 height 8
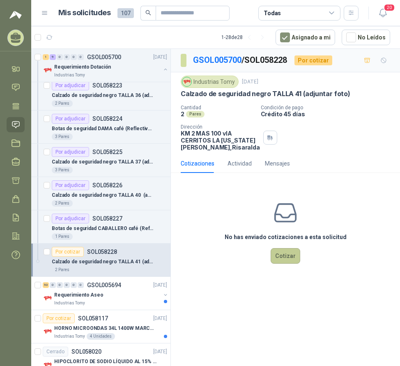
click at [278, 264] on button "Cotizar" at bounding box center [286, 256] width 30 height 16
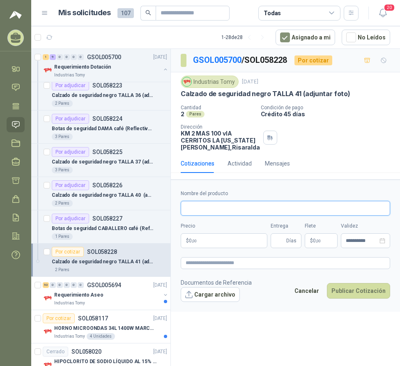
click at [202, 216] on input "Nombre del producto" at bounding box center [286, 208] width 210 height 15
paste input "**********"
drag, startPoint x: 304, startPoint y: 216, endPoint x: 337, endPoint y: 224, distance: 34.3
click at [329, 216] on input "**********" at bounding box center [286, 208] width 210 height 15
type input "**********"
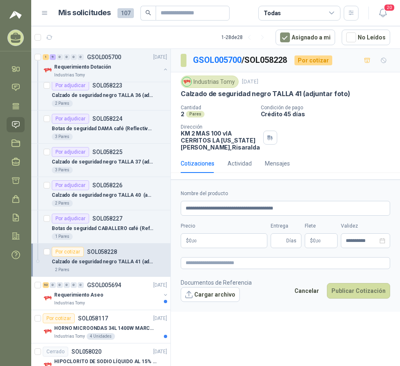
click at [206, 255] on form "**********" at bounding box center [285, 246] width 229 height 132
click at [220, 246] on p "$ 0 ,00" at bounding box center [224, 241] width 87 height 15
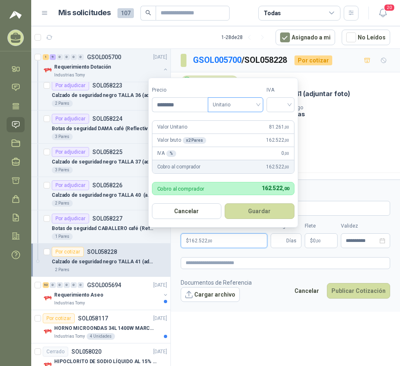
drag, startPoint x: 224, startPoint y: 99, endPoint x: 233, endPoint y: 108, distance: 12.8
click at [225, 101] on span "Unitario" at bounding box center [236, 105] width 46 height 12
type input "********"
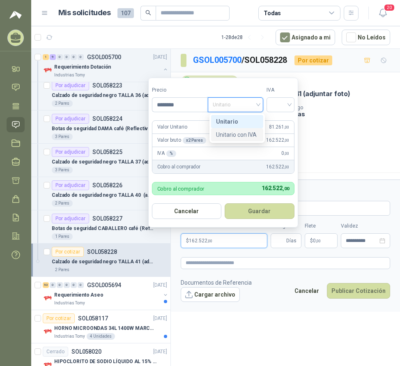
click at [244, 136] on div "Unitario con IVA" at bounding box center [237, 134] width 42 height 9
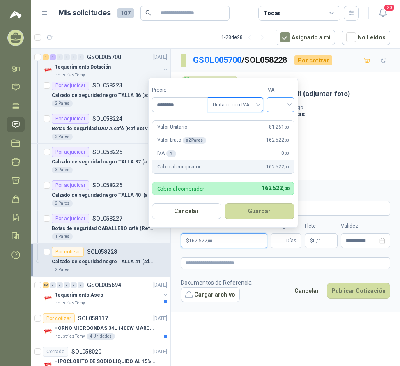
click at [273, 108] on input "search" at bounding box center [281, 104] width 18 height 12
click at [283, 123] on div "19%" at bounding box center [282, 121] width 15 height 9
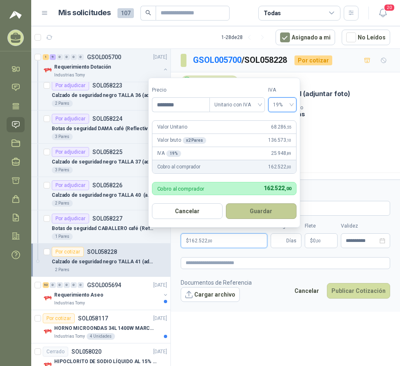
click at [268, 214] on button "Guardar" at bounding box center [261, 212] width 71 height 16
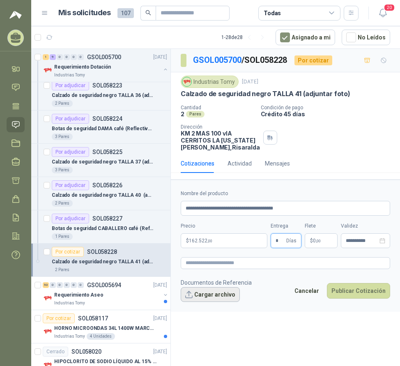
type input "*"
click at [218, 302] on button "Cargar archivo" at bounding box center [210, 294] width 59 height 15
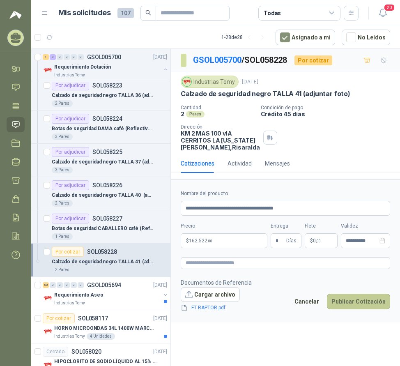
click at [361, 308] on button "Publicar Cotización" at bounding box center [358, 302] width 63 height 16
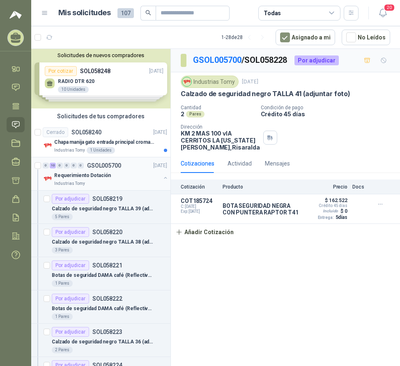
click at [162, 176] on button "button" at bounding box center [165, 178] width 7 height 7
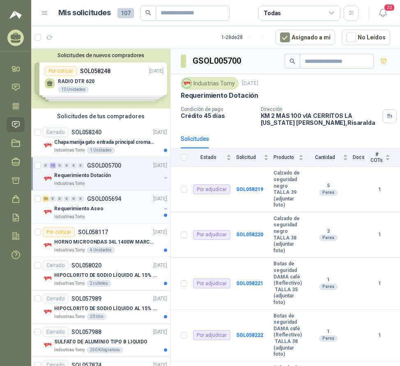
click at [105, 217] on div "Industrias Tomy" at bounding box center [107, 217] width 106 height 7
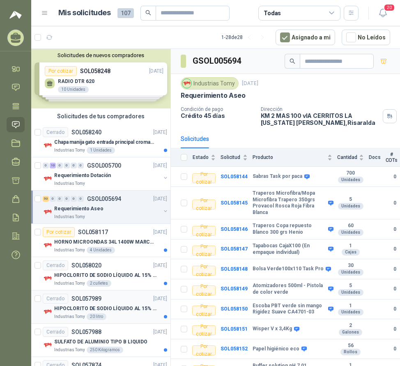
scroll to position [82, 0]
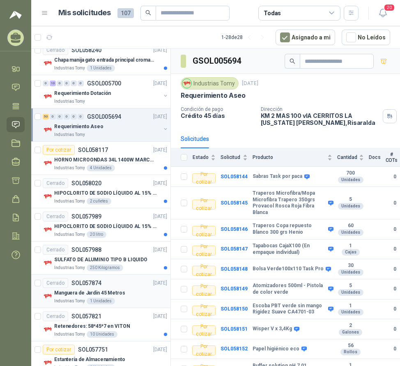
click at [132, 294] on div "Manguera de Jardín 45 Metros" at bounding box center [110, 293] width 113 height 10
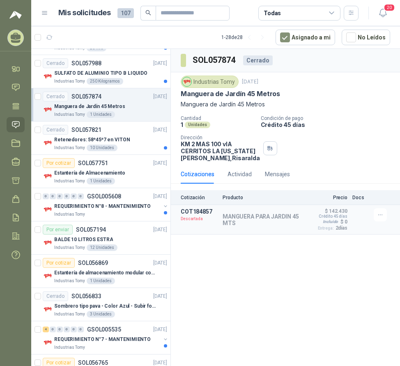
scroll to position [288, 0]
